Goal: Use online tool/utility: Utilize a website feature to perform a specific function

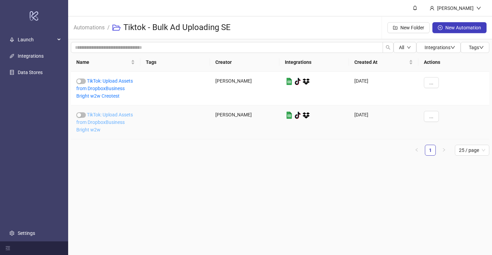
click at [106, 116] on link "TikTok: Upload Assets from DropboxBusiness Bright w2w" at bounding box center [104, 122] width 57 height 20
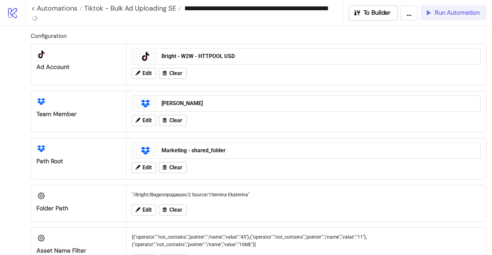
click at [454, 16] on span "Run Automation" at bounding box center [457, 13] width 45 height 8
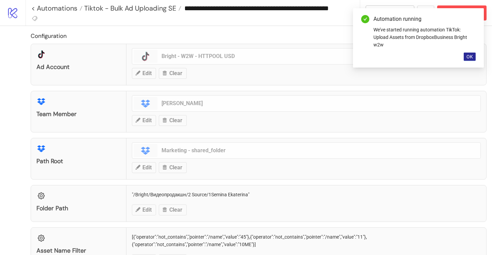
click at [468, 56] on span "OK" at bounding box center [470, 56] width 6 height 5
